Goal: Transaction & Acquisition: Purchase product/service

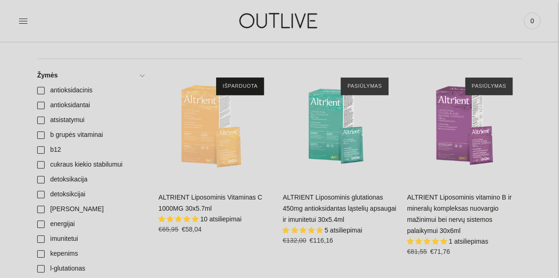
scroll to position [242, 0]
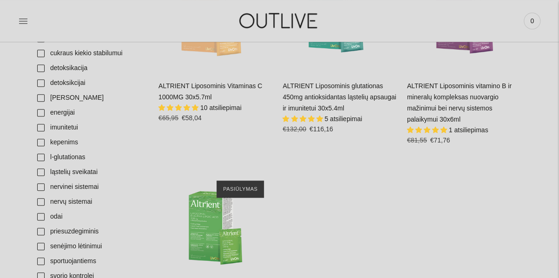
scroll to position [149, 0]
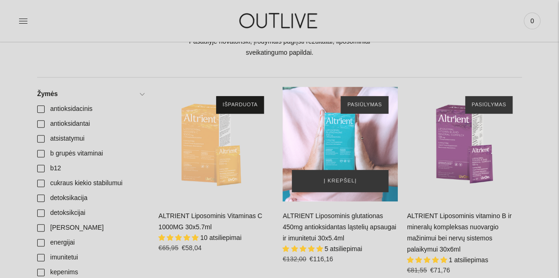
click at [335, 125] on div "ALTRIENT Liposominis glutationas 450mg antioksidantas ląstelių apsaugai ir imun…" at bounding box center [339, 144] width 115 height 115
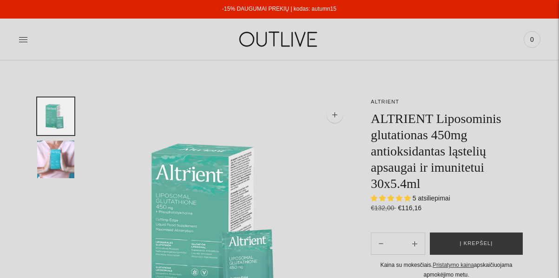
select select "**********"
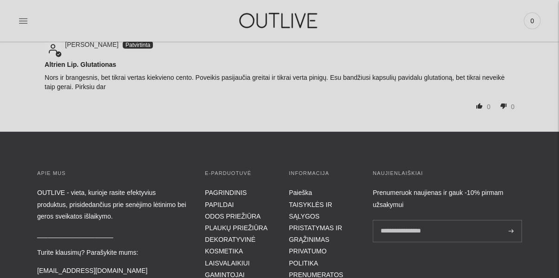
scroll to position [1282, 0]
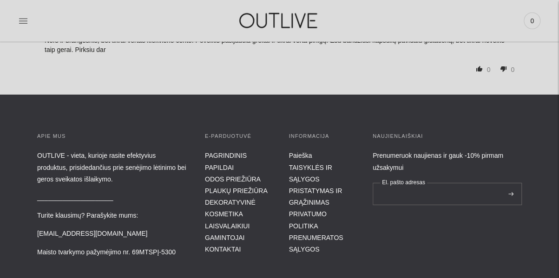
click at [395, 196] on input "El. pašto adresas" at bounding box center [447, 194] width 149 height 22
type input "**********"
click at [505, 183] on button at bounding box center [510, 194] width 11 height 22
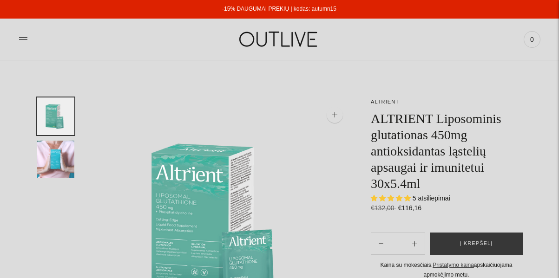
select select "**********"
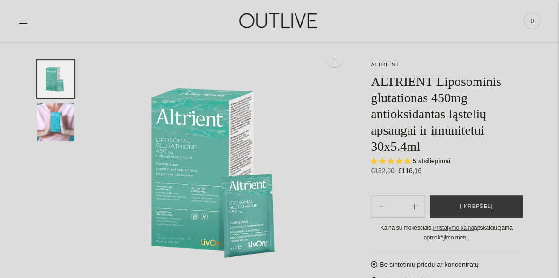
scroll to position [19, 0]
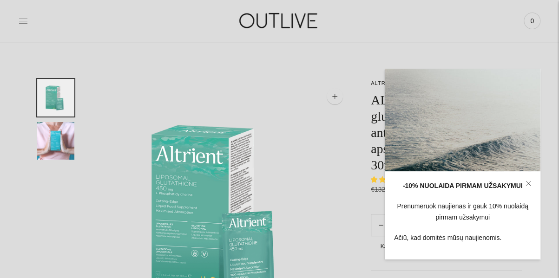
click at [23, 21] on icon at bounding box center [23, 21] width 8 height 5
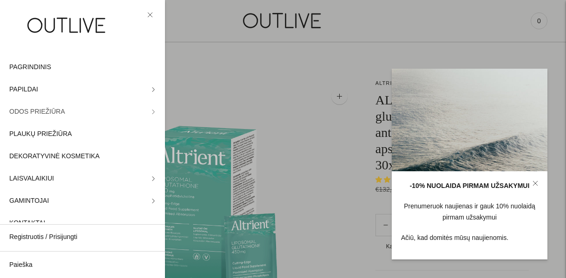
click at [21, 112] on span "ODOS PRIEŽIŪRA" at bounding box center [37, 111] width 56 height 11
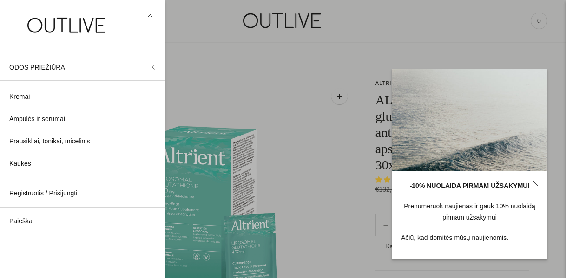
click at [146, 11] on link at bounding box center [149, 14] width 11 height 11
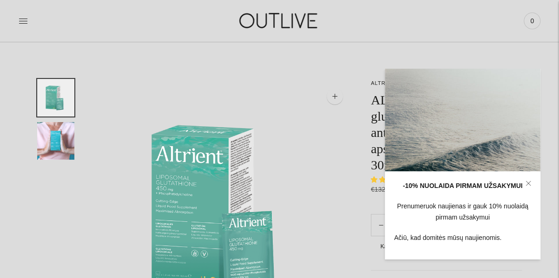
click at [26, 15] on link at bounding box center [23, 21] width 9 height 20
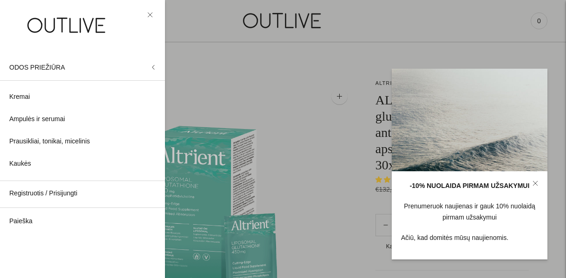
click at [151, 15] on icon at bounding box center [150, 15] width 6 height 6
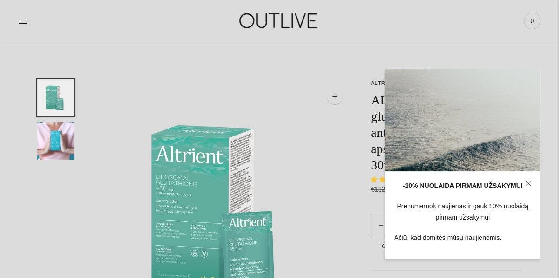
click at [531, 182] on link at bounding box center [528, 183] width 24 height 24
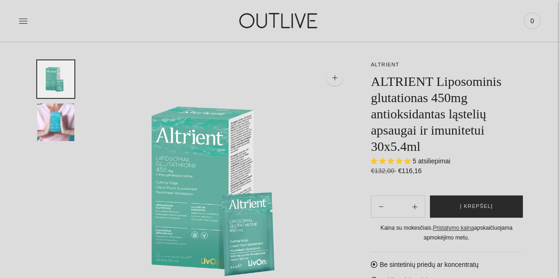
scroll to position [56, 0]
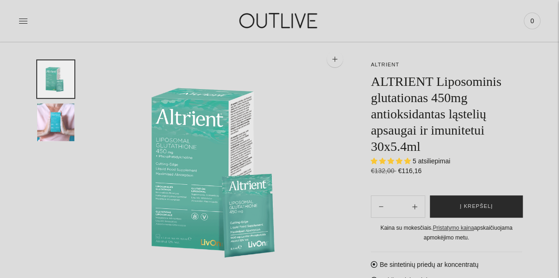
click at [453, 205] on button "Į krepšelį" at bounding box center [476, 207] width 93 height 22
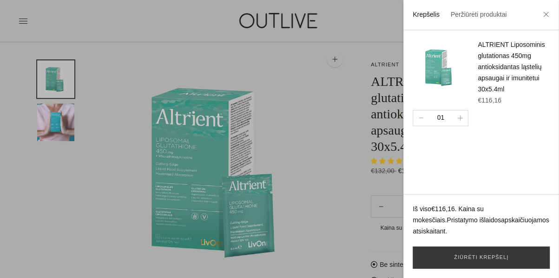
scroll to position [74, 0]
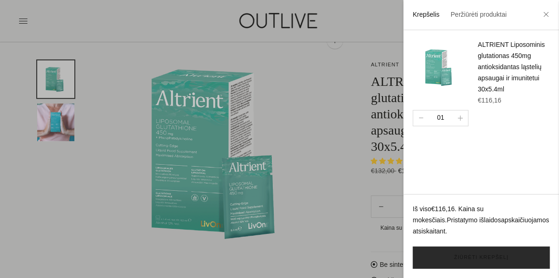
click at [467, 258] on link "Žiūrėti krepšelį" at bounding box center [481, 258] width 137 height 22
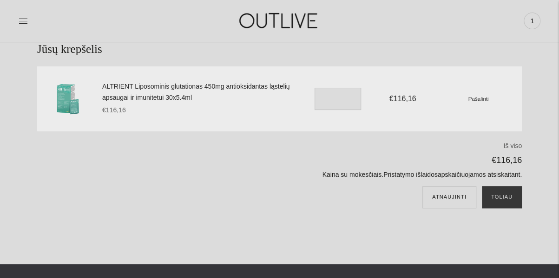
scroll to position [74, 0]
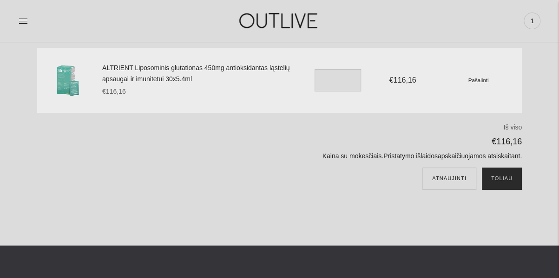
click at [514, 177] on button "Toliau" at bounding box center [502, 179] width 40 height 22
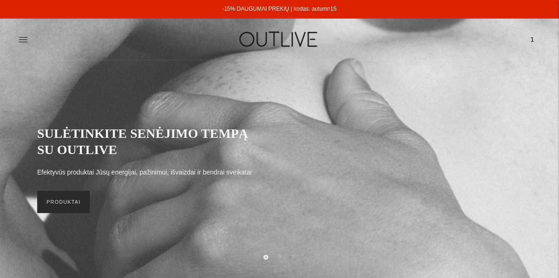
click at [56, 206] on link "PRODUKTAI" at bounding box center [63, 202] width 52 height 22
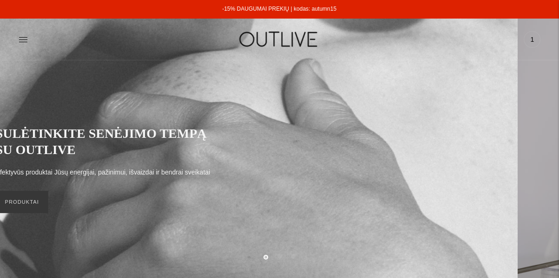
click at [23, 46] on link at bounding box center [23, 39] width 9 height 20
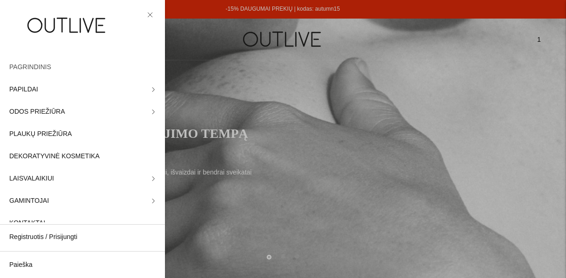
click at [23, 65] on span "PAGRINDINIS" at bounding box center [30, 67] width 42 height 11
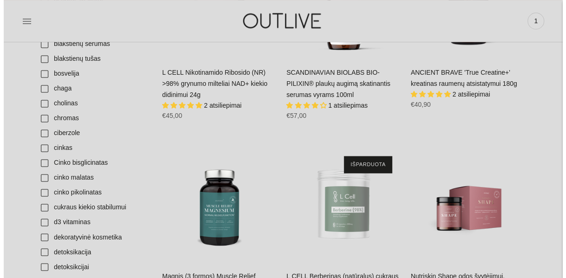
scroll to position [669, 0]
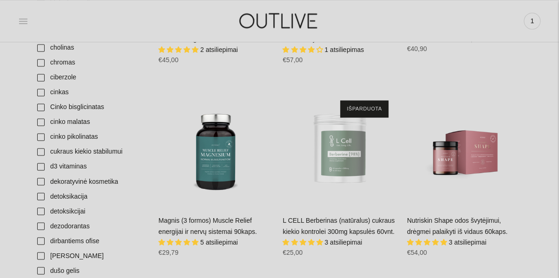
click at [21, 16] on icon at bounding box center [23, 20] width 9 height 9
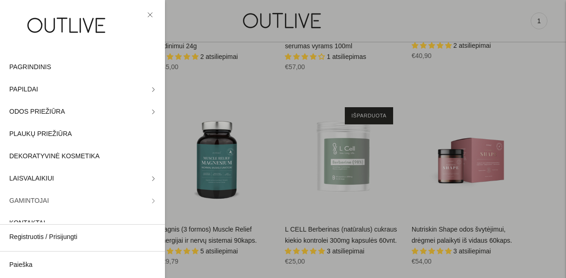
click at [22, 196] on span "GAMINTOJAI" at bounding box center [28, 201] width 39 height 11
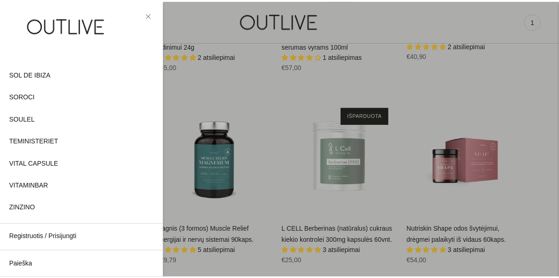
scroll to position [536, 0]
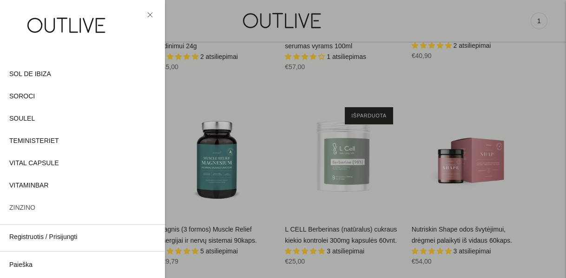
drag, startPoint x: 90, startPoint y: 135, endPoint x: 28, endPoint y: 205, distance: 94.1
click at [28, 205] on span "ZINZINO" at bounding box center [22, 208] width 26 height 11
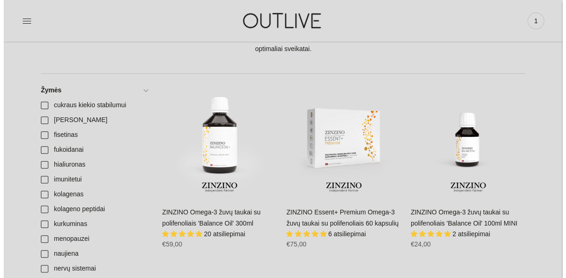
scroll to position [112, 0]
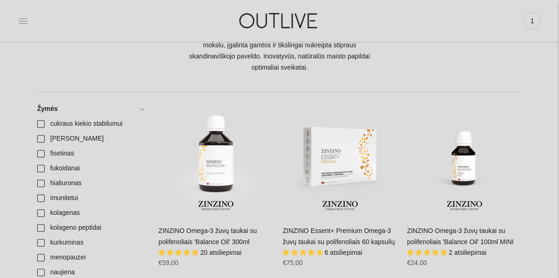
click at [23, 24] on icon at bounding box center [23, 20] width 9 height 9
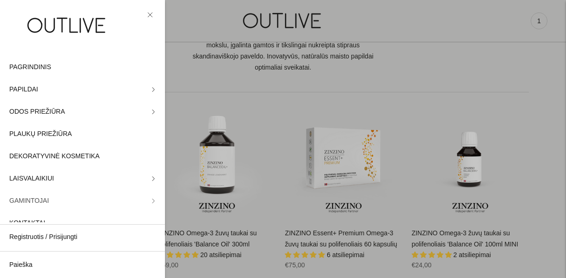
click at [31, 199] on span "GAMINTOJAI" at bounding box center [28, 201] width 39 height 11
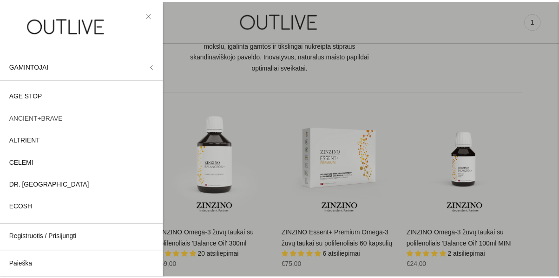
scroll to position [0, 0]
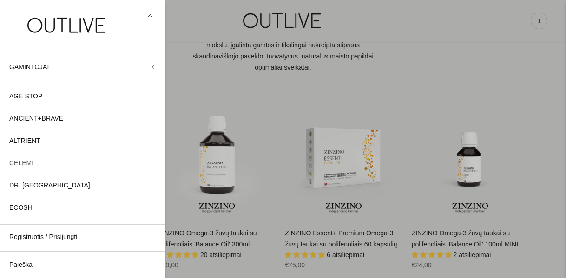
click at [14, 159] on span "CELEMI" at bounding box center [21, 163] width 24 height 11
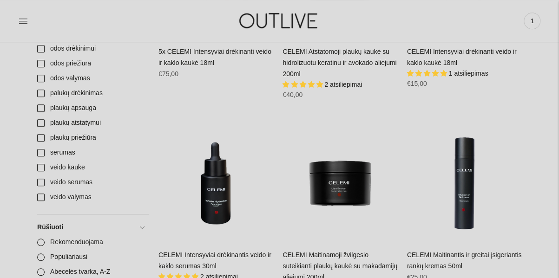
scroll to position [353, 0]
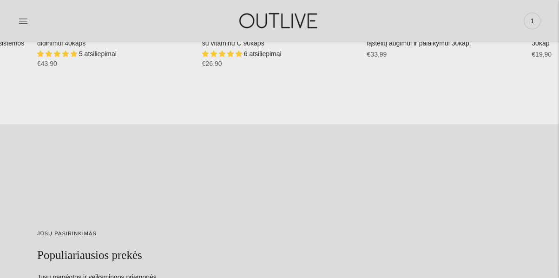
scroll to position [1951, 0]
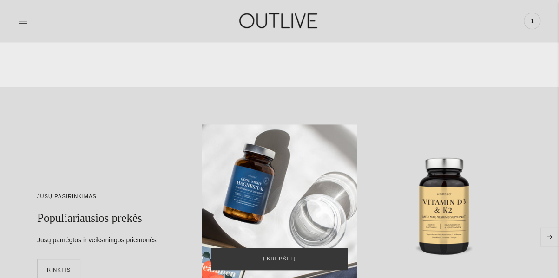
click at [250, 192] on div "NORDBO Magnis Good Night Magnesium atsipalaidavimui ir kokybiškam miegui palaik…" at bounding box center [280, 203] width 156 height 156
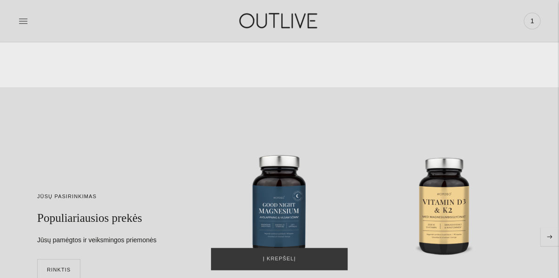
scroll to position [1941, 0]
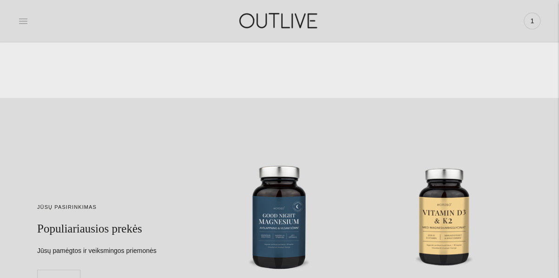
click at [23, 22] on icon at bounding box center [23, 20] width 9 height 9
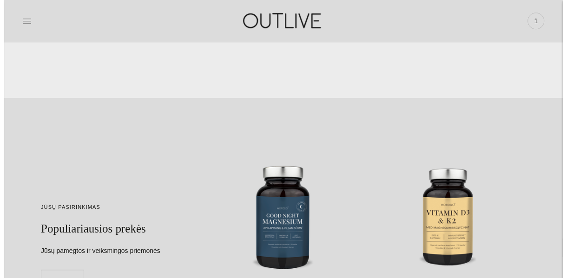
scroll to position [1951, 0]
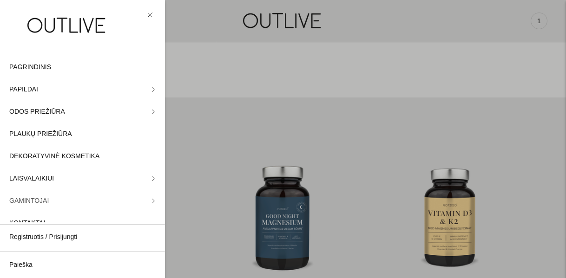
click at [34, 200] on span "GAMINTOJAI" at bounding box center [28, 201] width 39 height 11
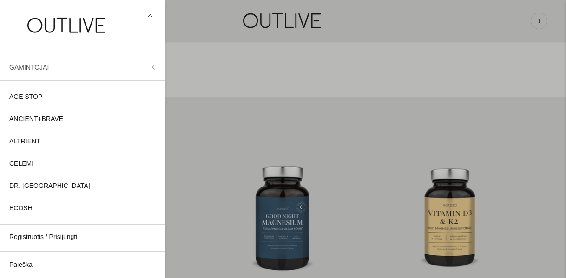
click at [34, 67] on span "GAMINTOJAI" at bounding box center [28, 67] width 39 height 7
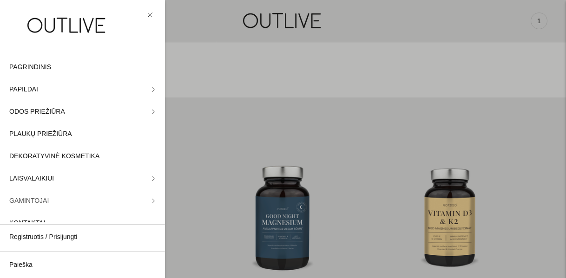
click at [59, 197] on link "GAMINTOJAI" at bounding box center [82, 201] width 165 height 22
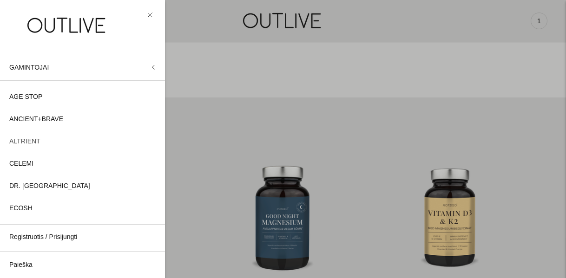
click at [26, 140] on span "ALTRIENT" at bounding box center [24, 141] width 31 height 11
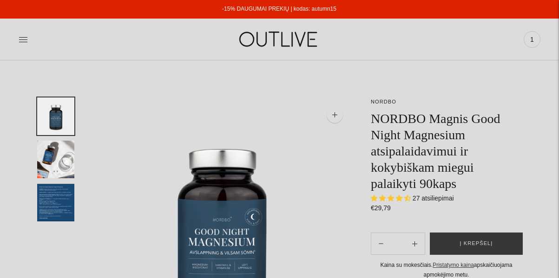
select select "**********"
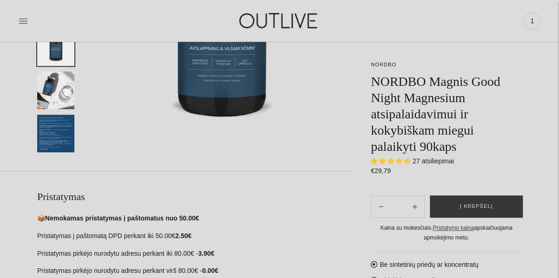
scroll to position [167, 0]
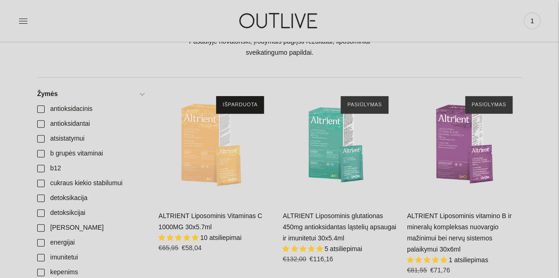
scroll to position [167, 0]
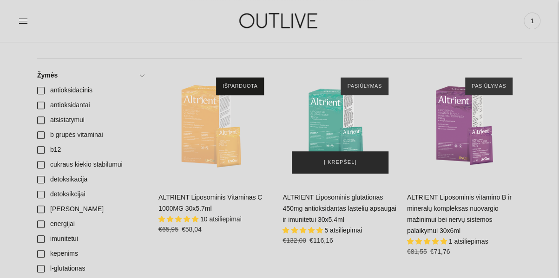
click at [328, 166] on span "Į krepšelį" at bounding box center [340, 162] width 33 height 9
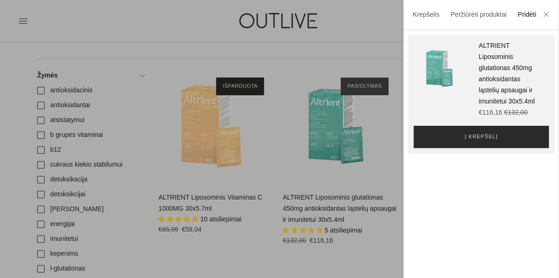
click at [435, 146] on button "Į krepšelį" at bounding box center [480, 137] width 135 height 22
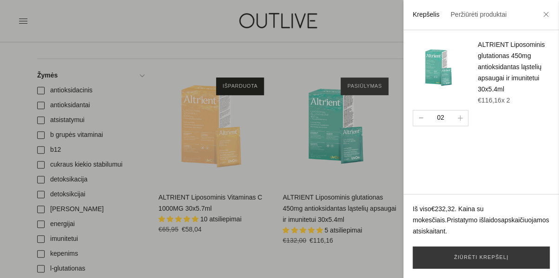
click at [417, 117] on button "button" at bounding box center [420, 118] width 15 height 15
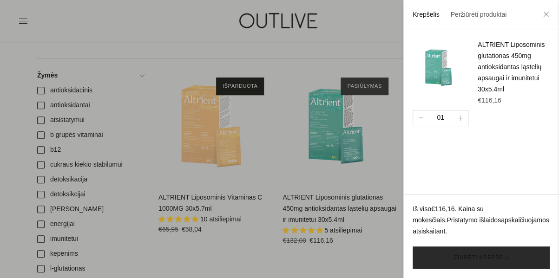
click at [461, 262] on link "Žiūrėti krepšelį" at bounding box center [481, 258] width 137 height 22
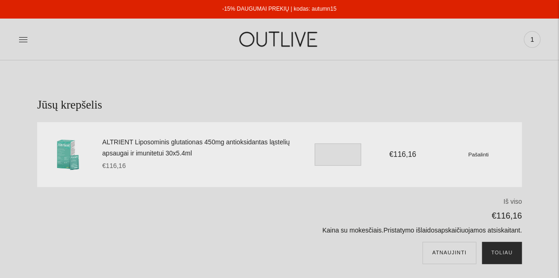
drag, startPoint x: 503, startPoint y: 251, endPoint x: 506, endPoint y: 245, distance: 6.7
click at [506, 245] on button "Toliau" at bounding box center [502, 253] width 40 height 22
